Goal: Navigation & Orientation: Find specific page/section

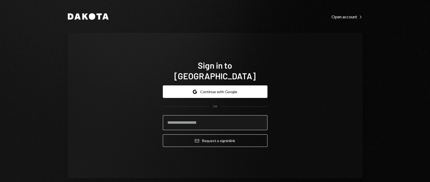
click at [249, 120] on input "email" at bounding box center [215, 123] width 105 height 15
type input "**********"
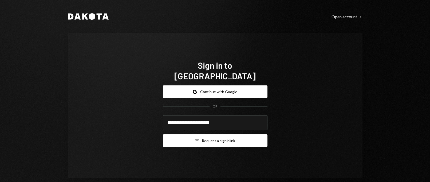
click at [203, 135] on button "Email Request a sign in link" at bounding box center [215, 141] width 105 height 13
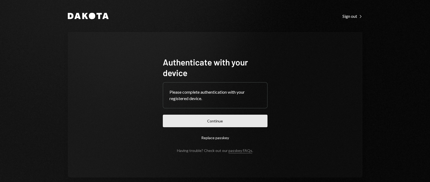
click at [222, 124] on button "Continue" at bounding box center [215, 121] width 105 height 13
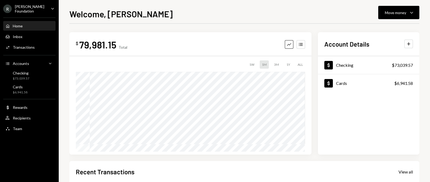
click at [54, 11] on div "Caret Down" at bounding box center [53, 9] width 6 height 7
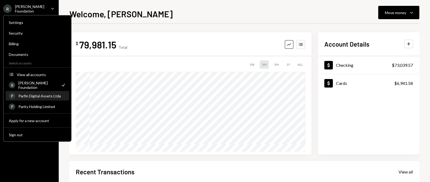
click at [43, 96] on div "Parfin Digital Assets Ltda" at bounding box center [41, 96] width 47 height 5
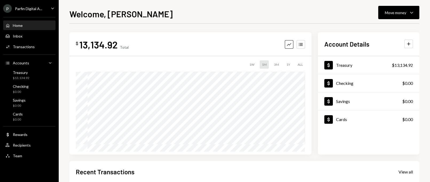
click at [50, 11] on icon "Caret Down" at bounding box center [53, 8] width 6 height 6
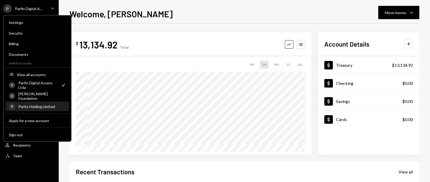
click at [43, 102] on div "P Parity Holding Limited" at bounding box center [37, 106] width 57 height 9
